Goal: Task Accomplishment & Management: Use online tool/utility

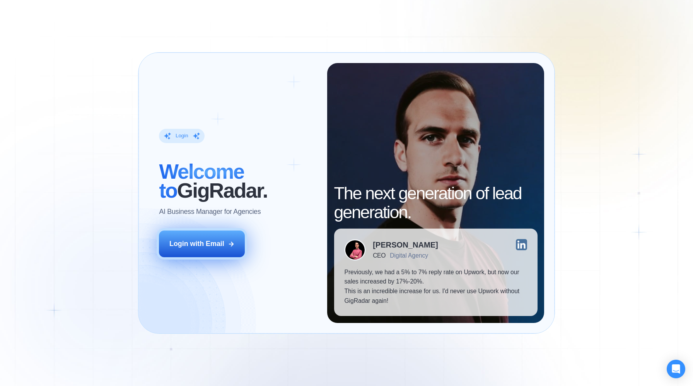
click at [211, 250] on button "Login with Email" at bounding box center [202, 243] width 86 height 27
click at [203, 243] on div "Login with Email" at bounding box center [196, 244] width 55 height 10
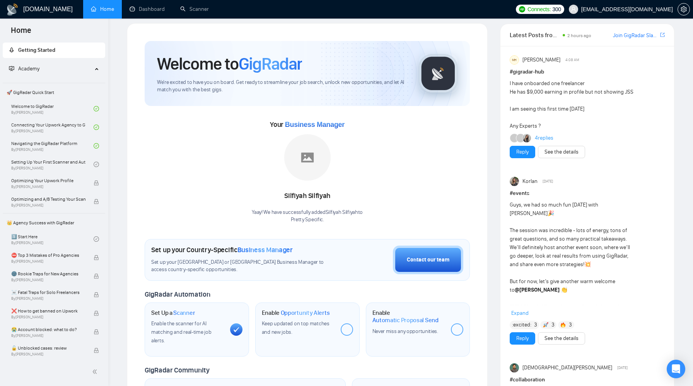
scroll to position [11, 0]
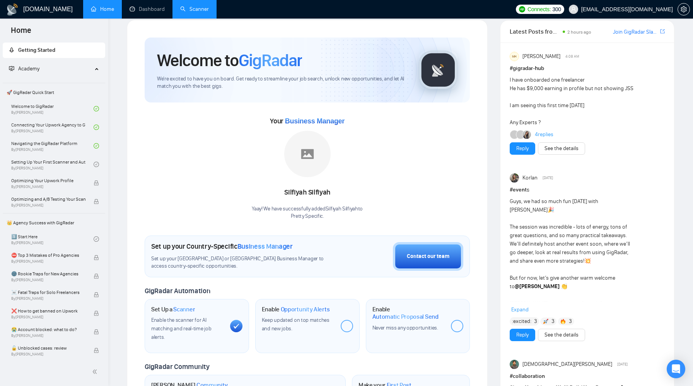
click at [191, 9] on link "Scanner" at bounding box center [194, 9] width 29 height 7
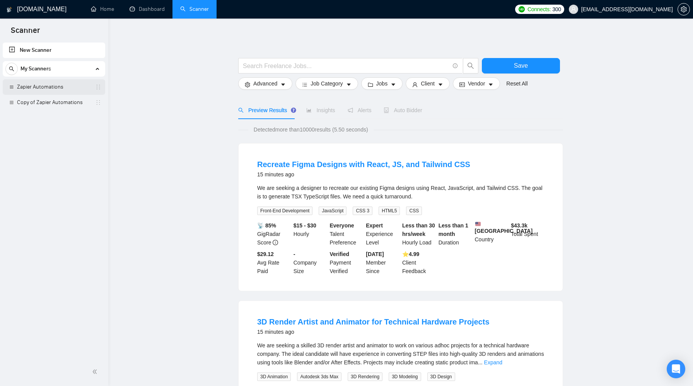
click at [58, 88] on link "Zapier Automations" at bounding box center [53, 86] width 73 height 15
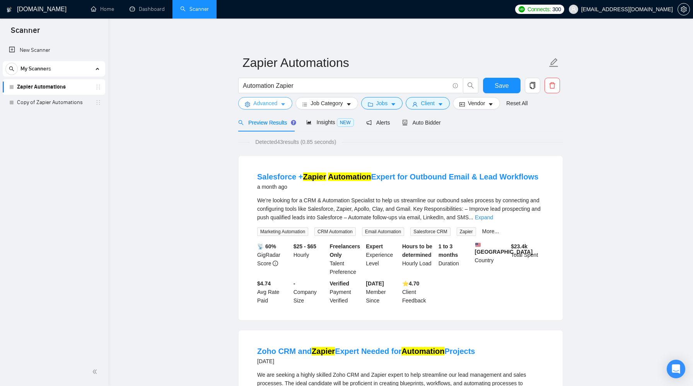
click at [258, 104] on span "Advanced" at bounding box center [265, 103] width 24 height 9
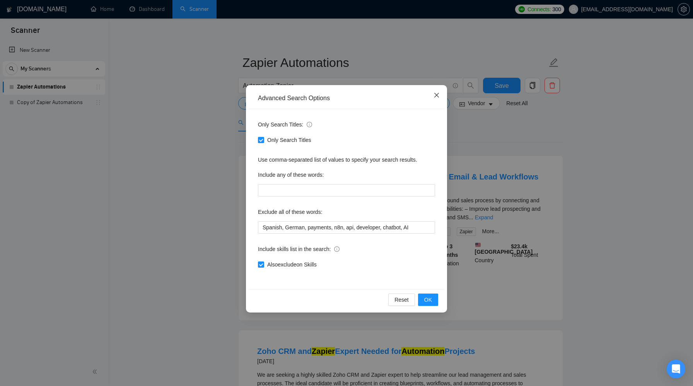
click at [439, 95] on icon "close" at bounding box center [436, 95] width 6 height 6
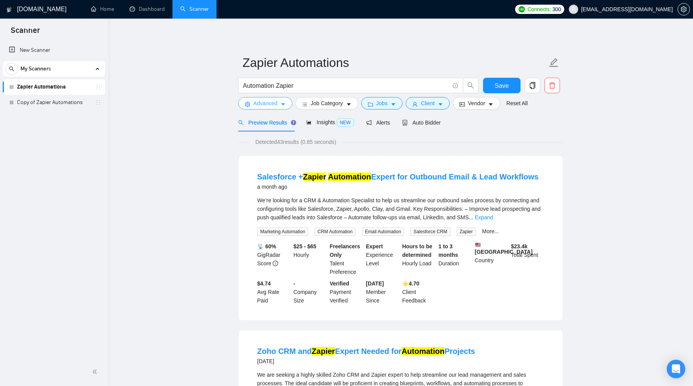
click at [268, 107] on span "Advanced" at bounding box center [265, 103] width 24 height 9
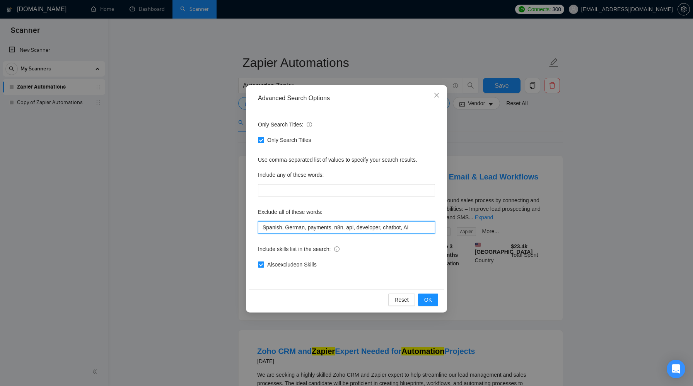
drag, startPoint x: 263, startPoint y: 229, endPoint x: 418, endPoint y: 230, distance: 155.0
click at [418, 230] on input "Spanish, German, payments, n8n, api, developer, chatbot, AI" at bounding box center [346, 227] width 177 height 12
click at [424, 299] on button "OK" at bounding box center [428, 299] width 20 height 12
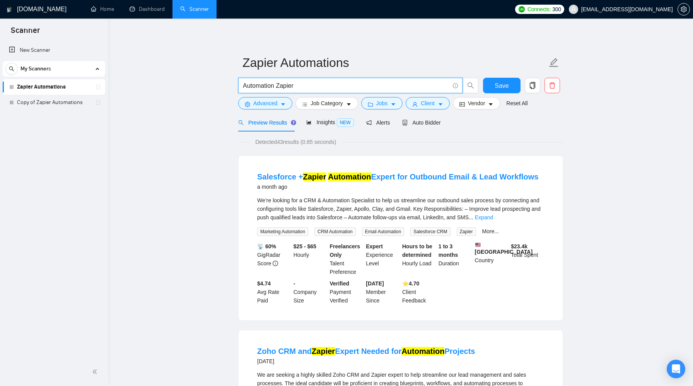
drag, startPoint x: 300, startPoint y: 84, endPoint x: 243, endPoint y: 75, distance: 58.2
click at [243, 75] on form "Zapier Automations Automation Zapier Save Advanced Job Category Jobs Client Ven…" at bounding box center [400, 81] width 325 height 63
click at [274, 100] on span "Advanced" at bounding box center [265, 103] width 24 height 9
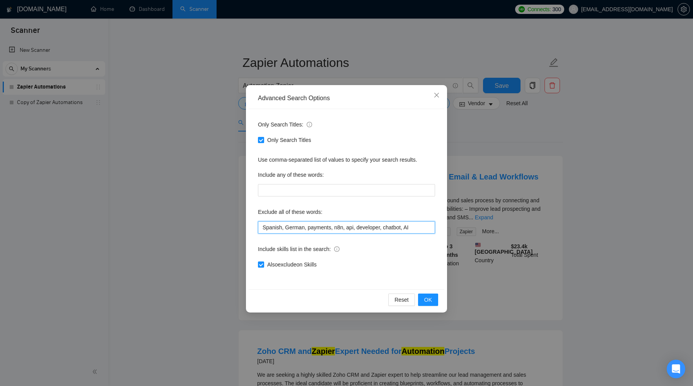
drag, startPoint x: 423, startPoint y: 229, endPoint x: 286, endPoint y: 221, distance: 136.6
click at [286, 221] on input "Spanish, German, payments, n8n, api, developer, chatbot, AI" at bounding box center [346, 227] width 177 height 12
click at [507, 236] on div "Advanced Search Options Only Search Titles: Only Search Titles Use comma-separa…" at bounding box center [346, 193] width 693 height 386
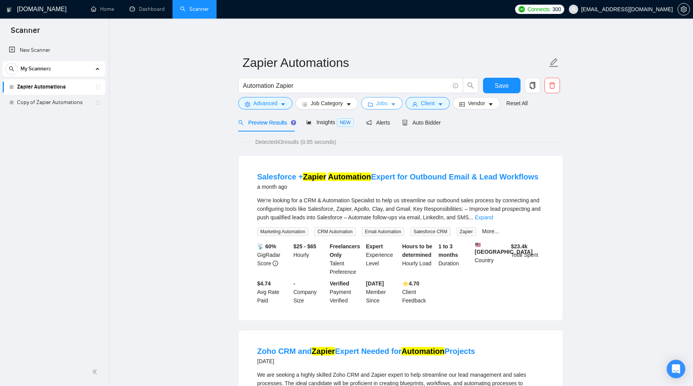
click at [385, 107] on span "Jobs" at bounding box center [382, 103] width 12 height 9
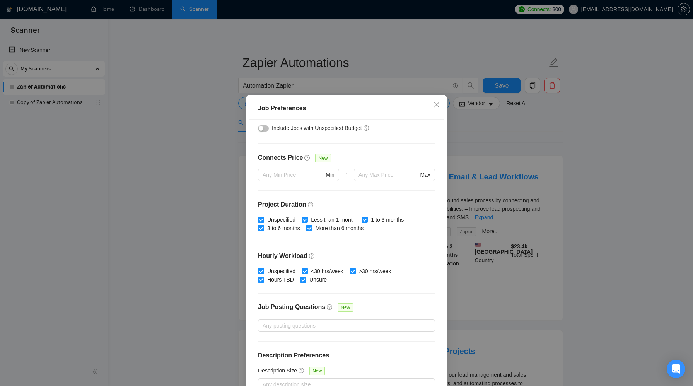
scroll to position [165, 0]
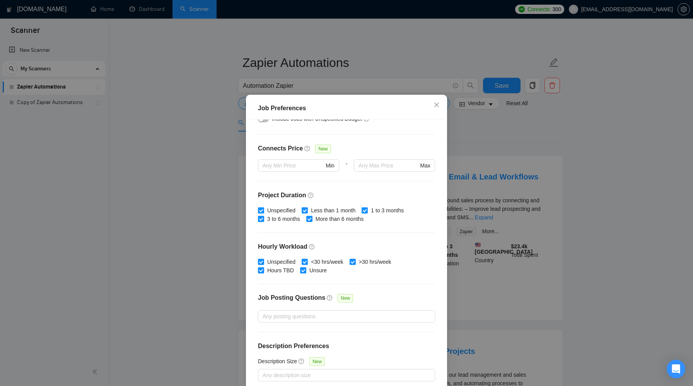
click at [497, 128] on div "Job Preferences Budget Project Type All Fixed Price Hourly Rate Fixed Price Bud…" at bounding box center [346, 193] width 693 height 386
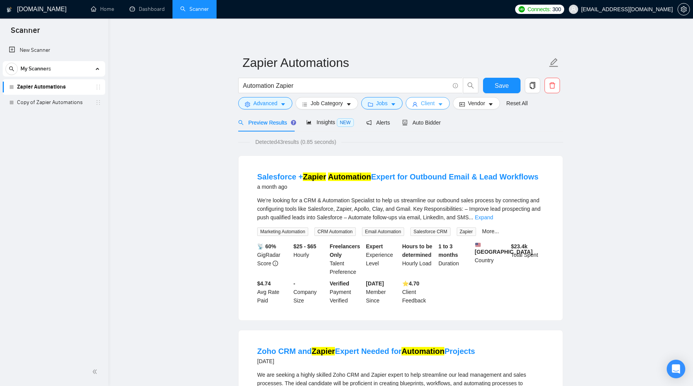
click at [430, 101] on span "Client" at bounding box center [428, 103] width 14 height 9
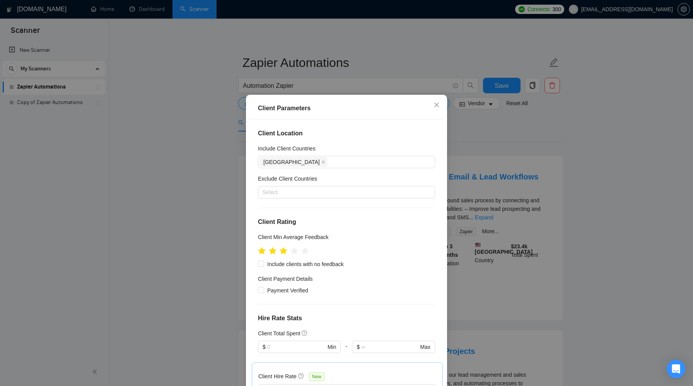
click at [508, 124] on div "Client Parameters Client Location Include Client Countries United States Exclud…" at bounding box center [346, 193] width 693 height 386
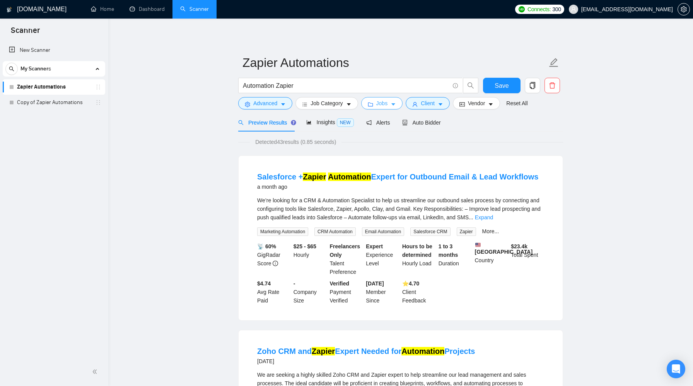
click at [384, 105] on span "Jobs" at bounding box center [382, 103] width 12 height 9
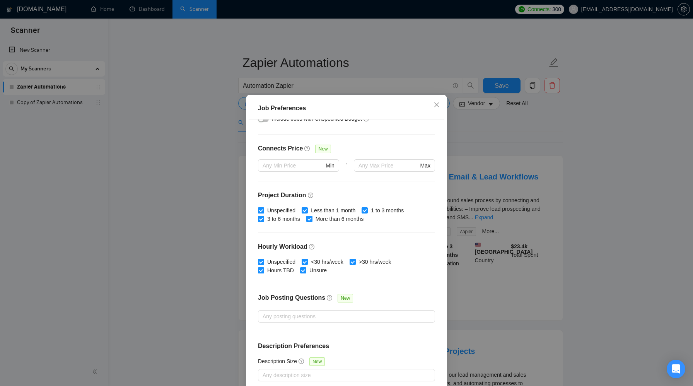
click at [531, 197] on div "Job Preferences Budget Project Type All Fixed Price Hourly Rate Fixed Price Bud…" at bounding box center [346, 193] width 693 height 386
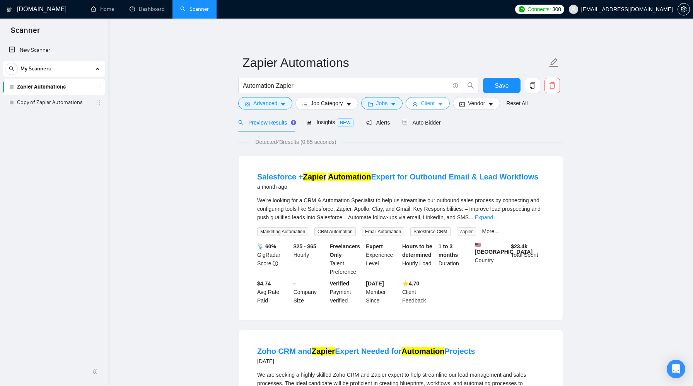
click at [434, 105] on span "Client" at bounding box center [428, 103] width 14 height 9
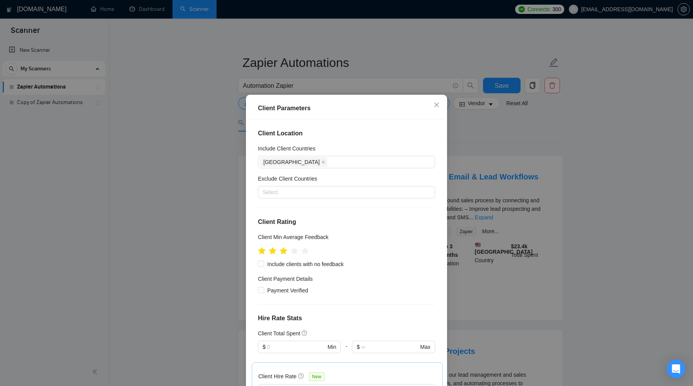
click at [463, 126] on div "Client Parameters Client Location Include Client Countries United States Exclud…" at bounding box center [346, 193] width 693 height 386
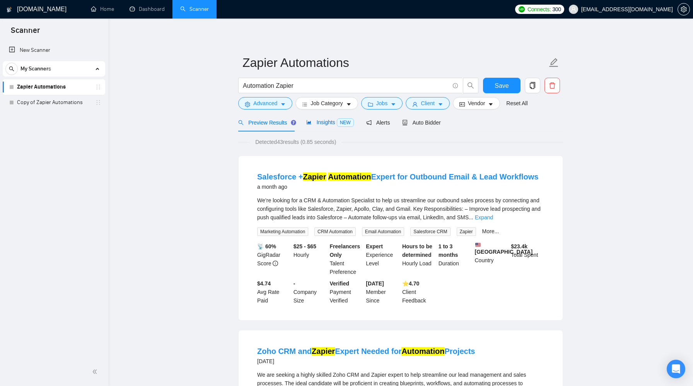
click at [327, 120] on span "Insights NEW" at bounding box center [329, 122] width 47 height 6
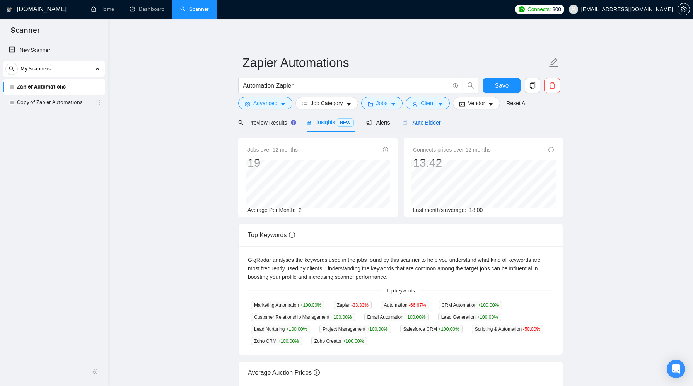
click at [424, 126] on div "Auto Bidder" at bounding box center [421, 122] width 38 height 9
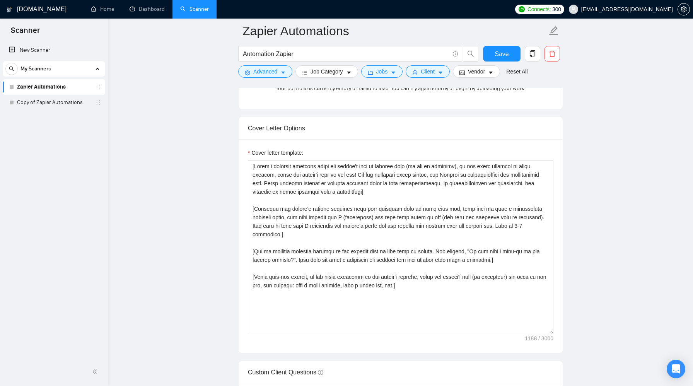
scroll to position [775, 0]
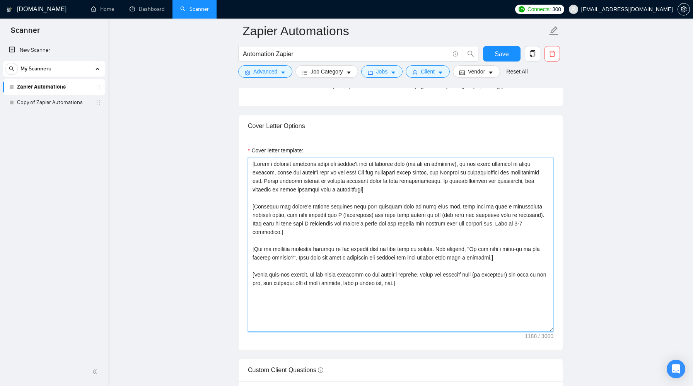
click at [393, 206] on textarea "Cover letter template:" at bounding box center [400, 245] width 305 height 174
click at [395, 198] on textarea "Cover letter template:" at bounding box center [400, 245] width 305 height 174
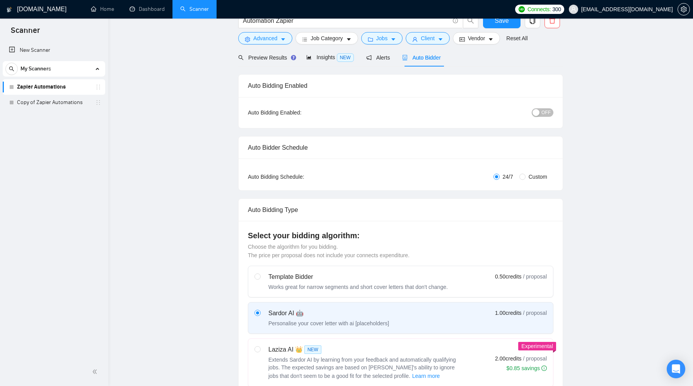
scroll to position [0, 0]
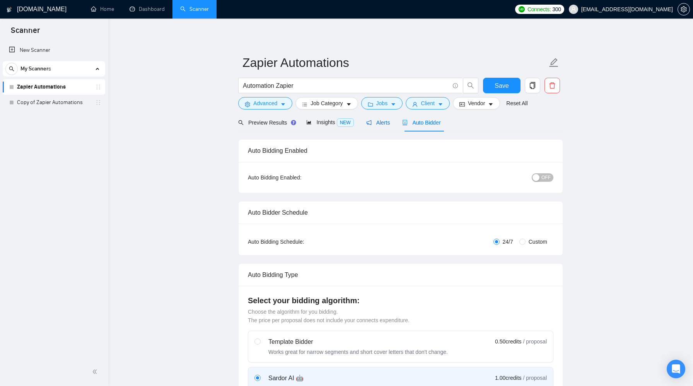
click at [369, 122] on icon "notification" at bounding box center [368, 122] width 5 height 5
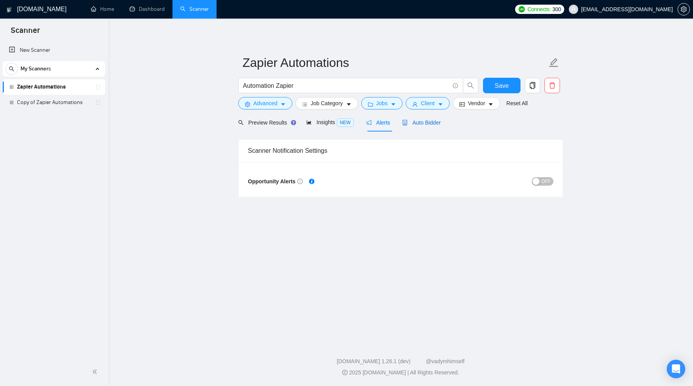
click at [429, 119] on div "Auto Bidder" at bounding box center [421, 122] width 38 height 9
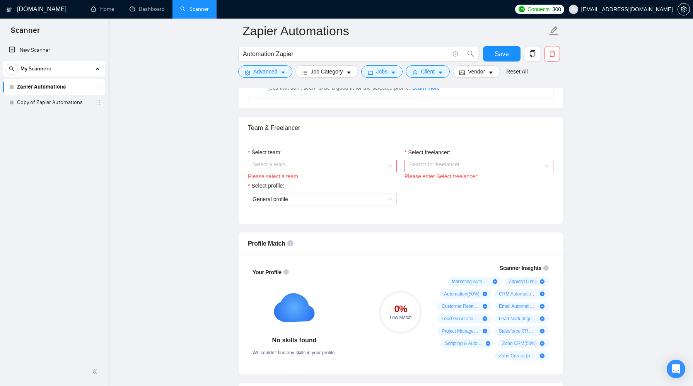
scroll to position [358, 0]
click at [322, 167] on input "Select team:" at bounding box center [319, 167] width 134 height 12
click at [323, 183] on div "Pretty Specific" at bounding box center [322, 182] width 140 height 9
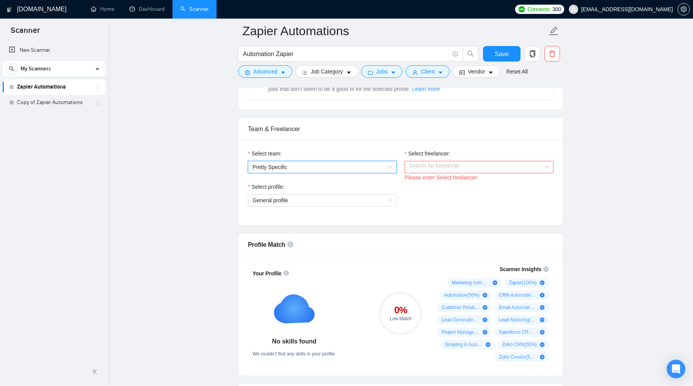
click at [420, 165] on input "Select freelancer:" at bounding box center [476, 167] width 134 height 12
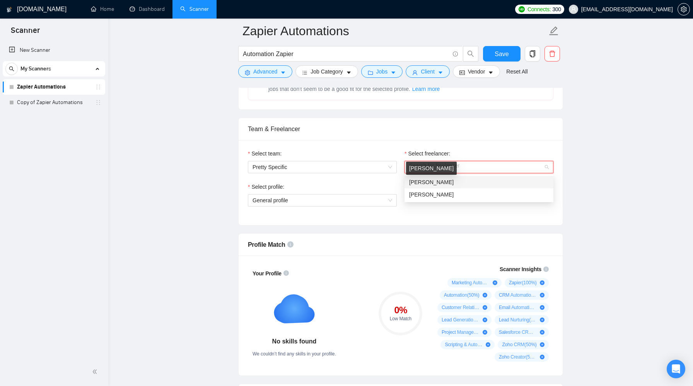
click at [428, 183] on span "Maggie Partin" at bounding box center [431, 182] width 44 height 6
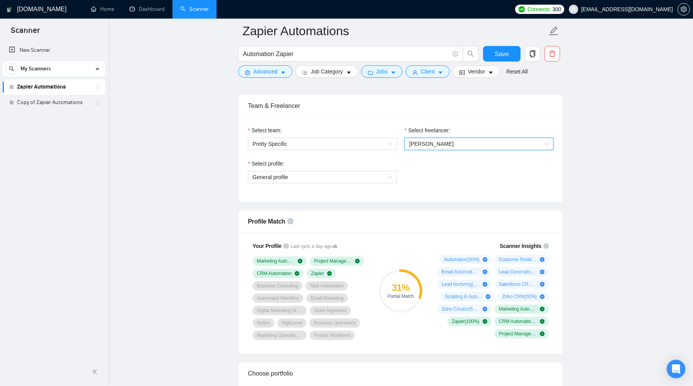
scroll to position [389, 0]
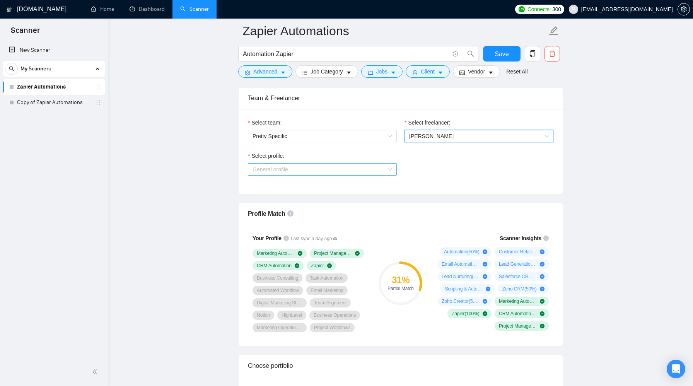
click at [295, 169] on span "General profile" at bounding box center [322, 169] width 140 height 12
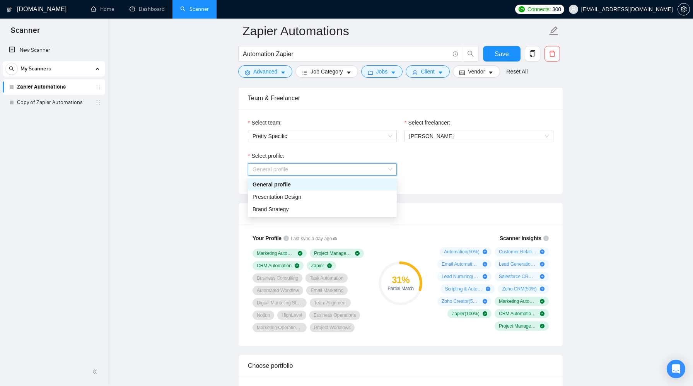
click at [439, 150] on div "Select freelancer: Maggie Partin" at bounding box center [478, 134] width 157 height 33
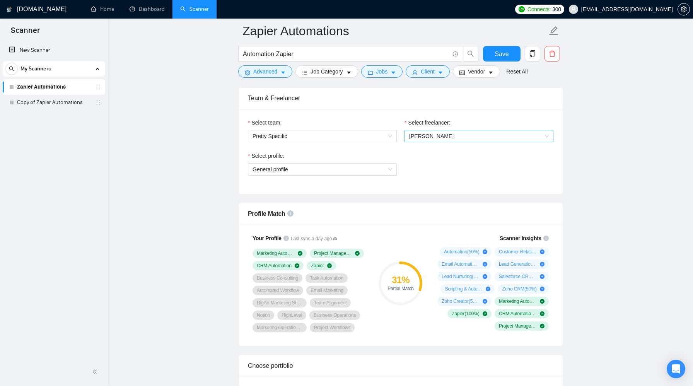
click at [439, 133] on span "Maggie Partin" at bounding box center [431, 136] width 44 height 6
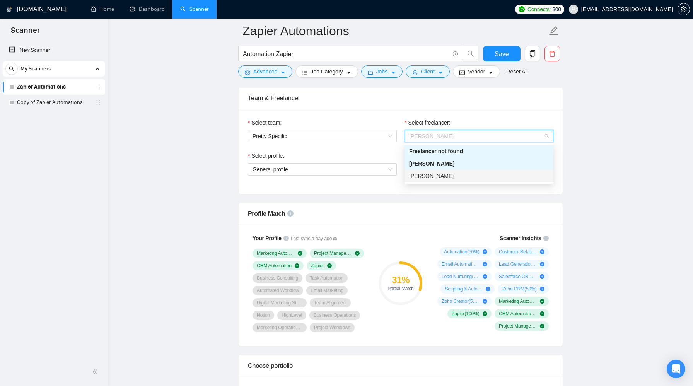
click at [438, 174] on span "JAKLYN SOLER" at bounding box center [431, 176] width 44 height 6
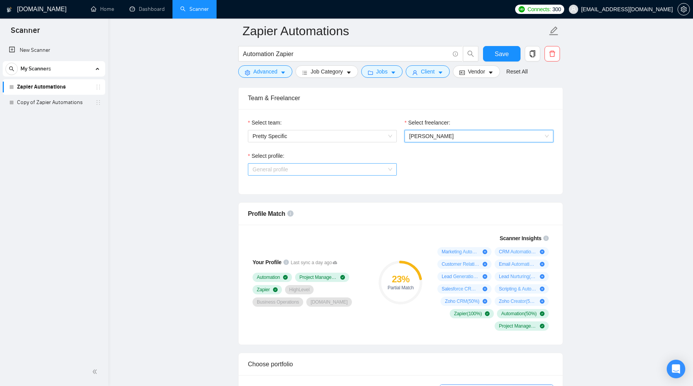
click at [356, 163] on div "General profile" at bounding box center [322, 169] width 149 height 12
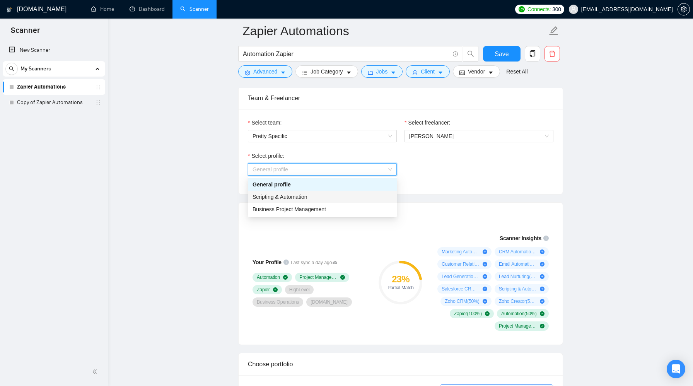
click at [342, 195] on div "Scripting & Automation" at bounding box center [322, 196] width 140 height 9
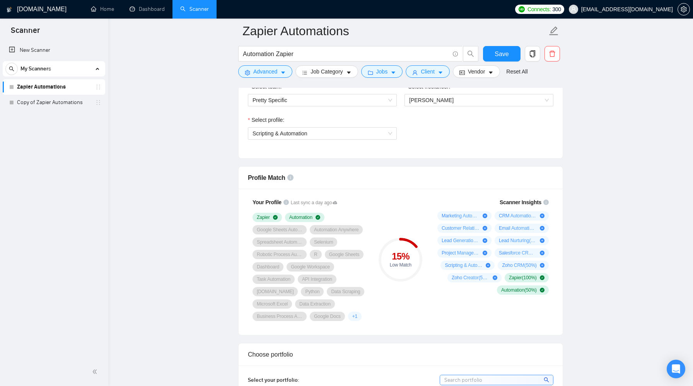
scroll to position [429, 0]
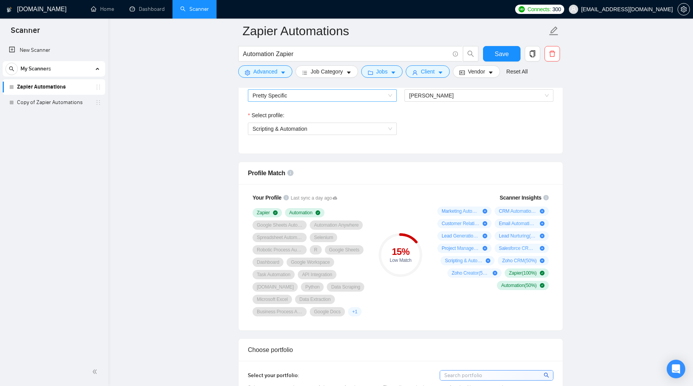
click at [365, 99] on span "Pretty Specific" at bounding box center [322, 96] width 140 height 12
click at [441, 104] on div "Select freelancer: JAKLYN SOLER" at bounding box center [478, 94] width 157 height 33
click at [439, 97] on span "JAKLYN SOLER" at bounding box center [431, 95] width 44 height 6
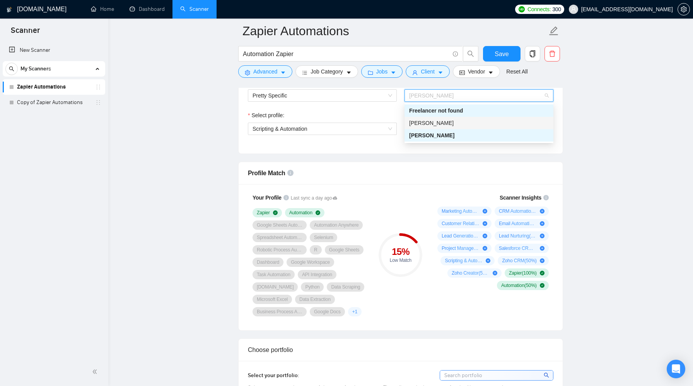
click at [439, 124] on span "Maggie Partin" at bounding box center [431, 123] width 44 height 6
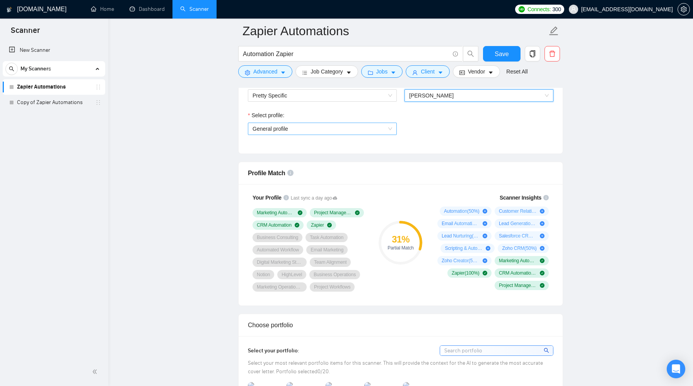
click at [327, 124] on span "General profile" at bounding box center [322, 129] width 140 height 12
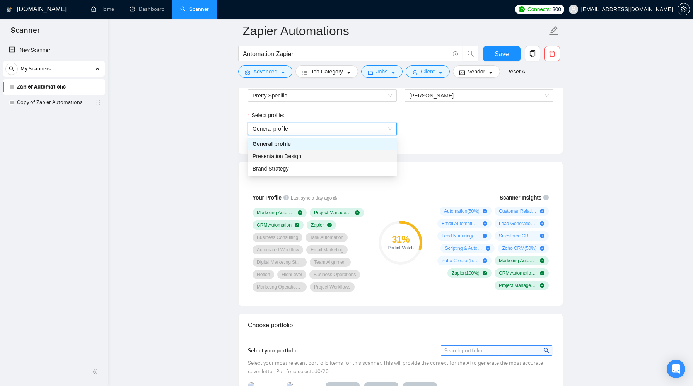
click at [447, 131] on div "Select profile: General profile General profile" at bounding box center [400, 127] width 313 height 33
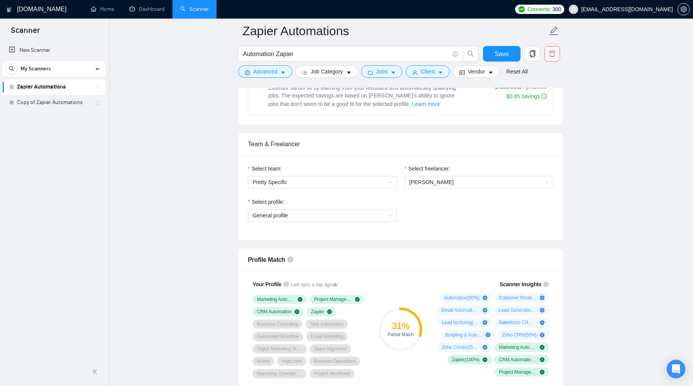
scroll to position [332, 0]
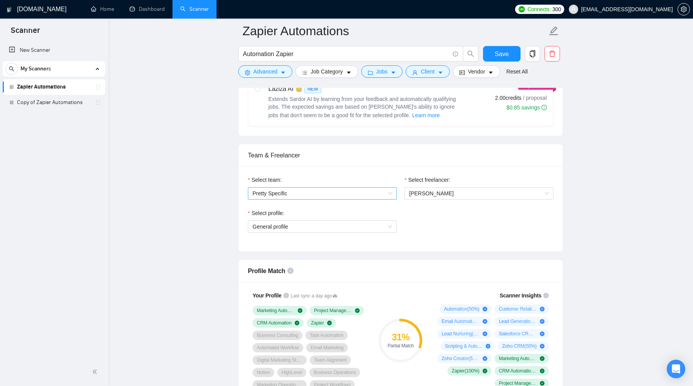
click at [370, 189] on span "Pretty Specific" at bounding box center [322, 193] width 140 height 12
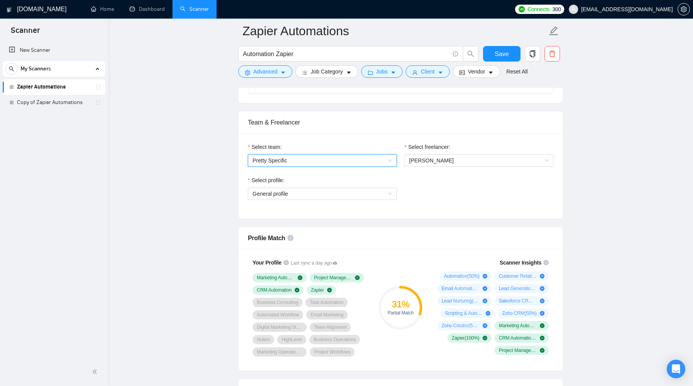
scroll to position [368, 0]
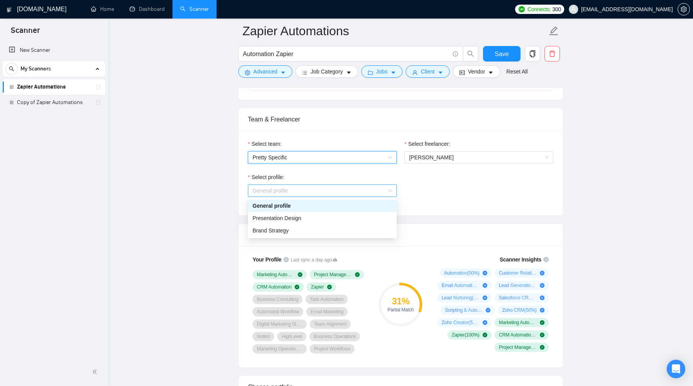
click at [373, 191] on span "General profile" at bounding box center [322, 191] width 140 height 12
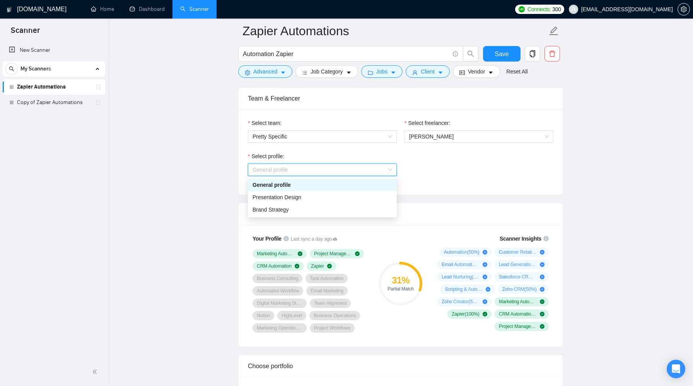
scroll to position [389, 0]
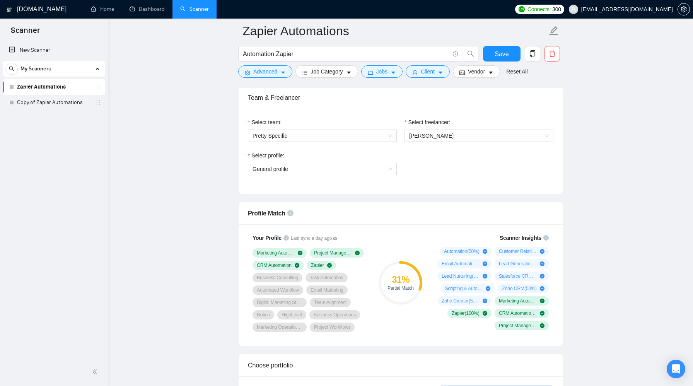
click at [427, 174] on div "Select profile: General profile" at bounding box center [400, 167] width 313 height 33
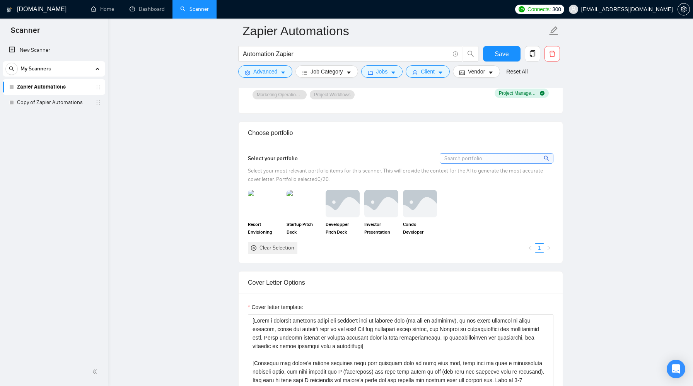
scroll to position [654, 0]
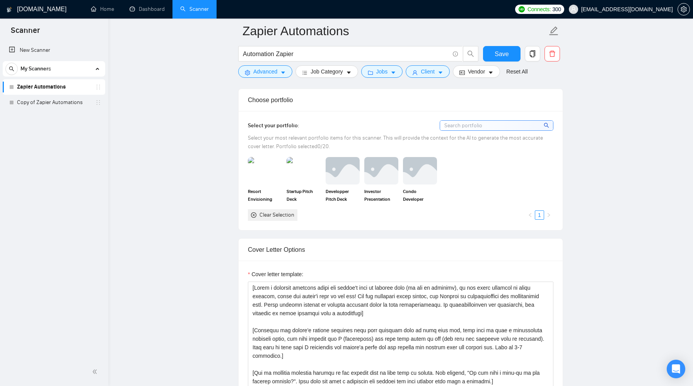
click at [460, 130] on input at bounding box center [496, 126] width 113 height 10
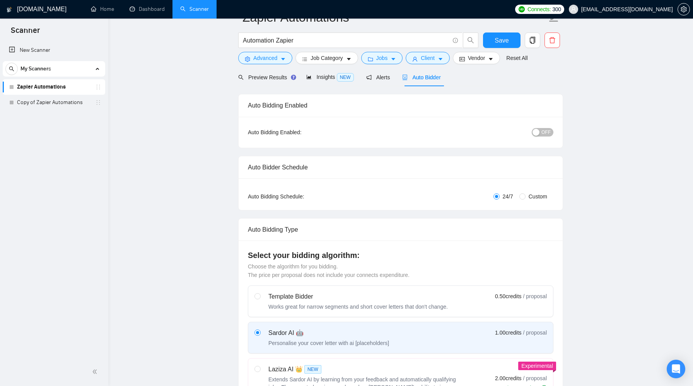
scroll to position [0, 0]
